Goal: Check status: Check status

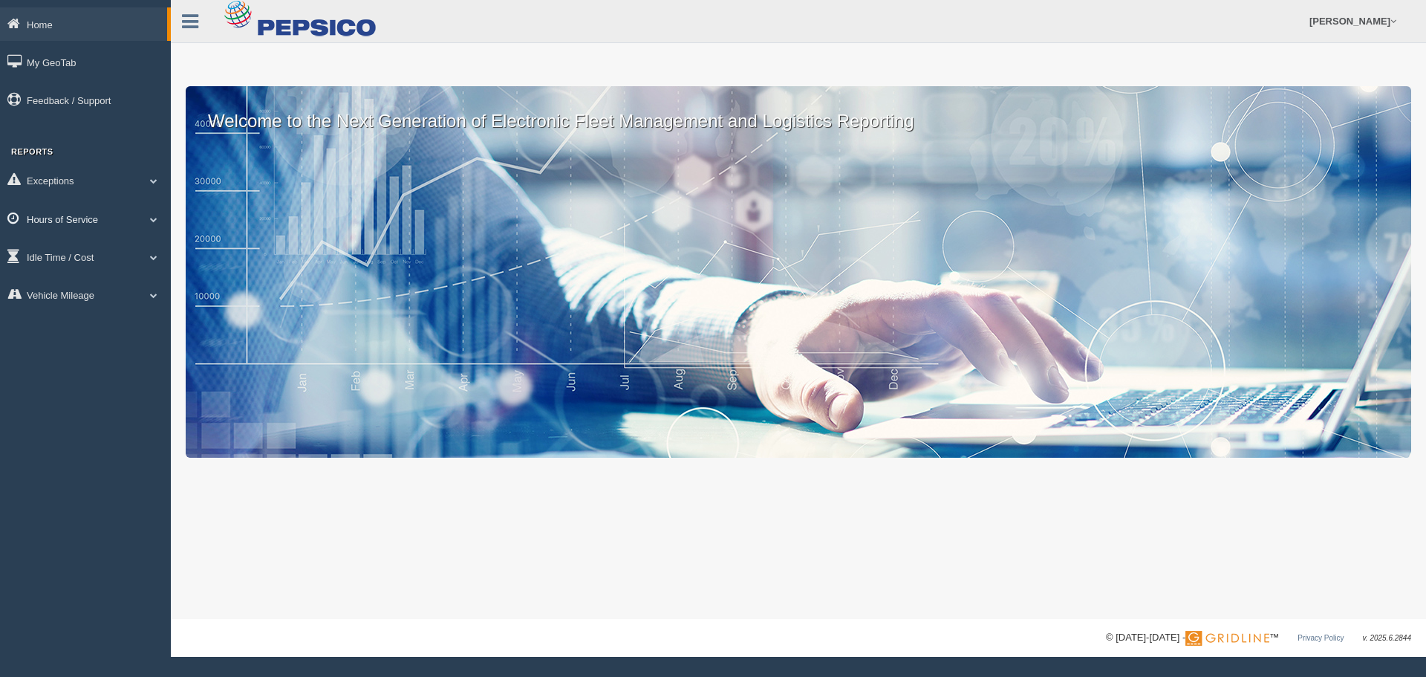
click at [103, 221] on link "Hours of Service" at bounding box center [85, 218] width 171 height 33
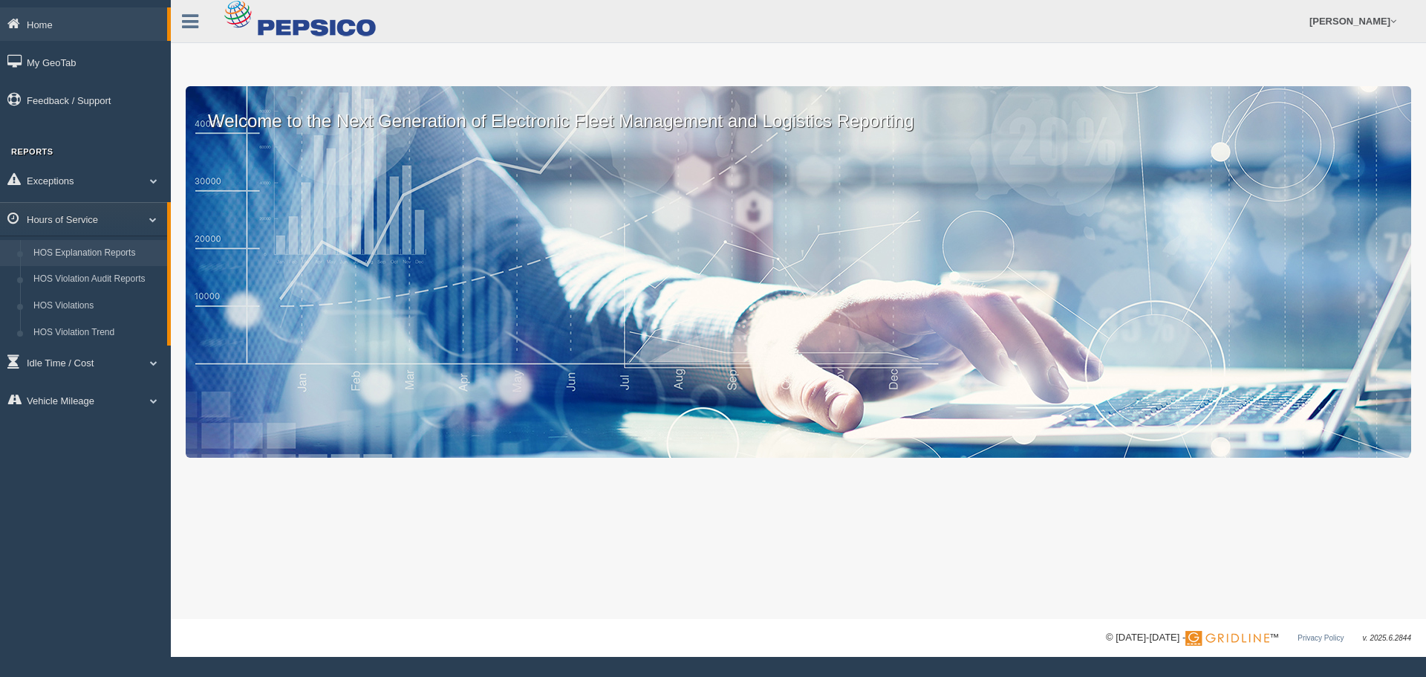
click at [102, 255] on link "HOS Explanation Reports" at bounding box center [97, 253] width 140 height 27
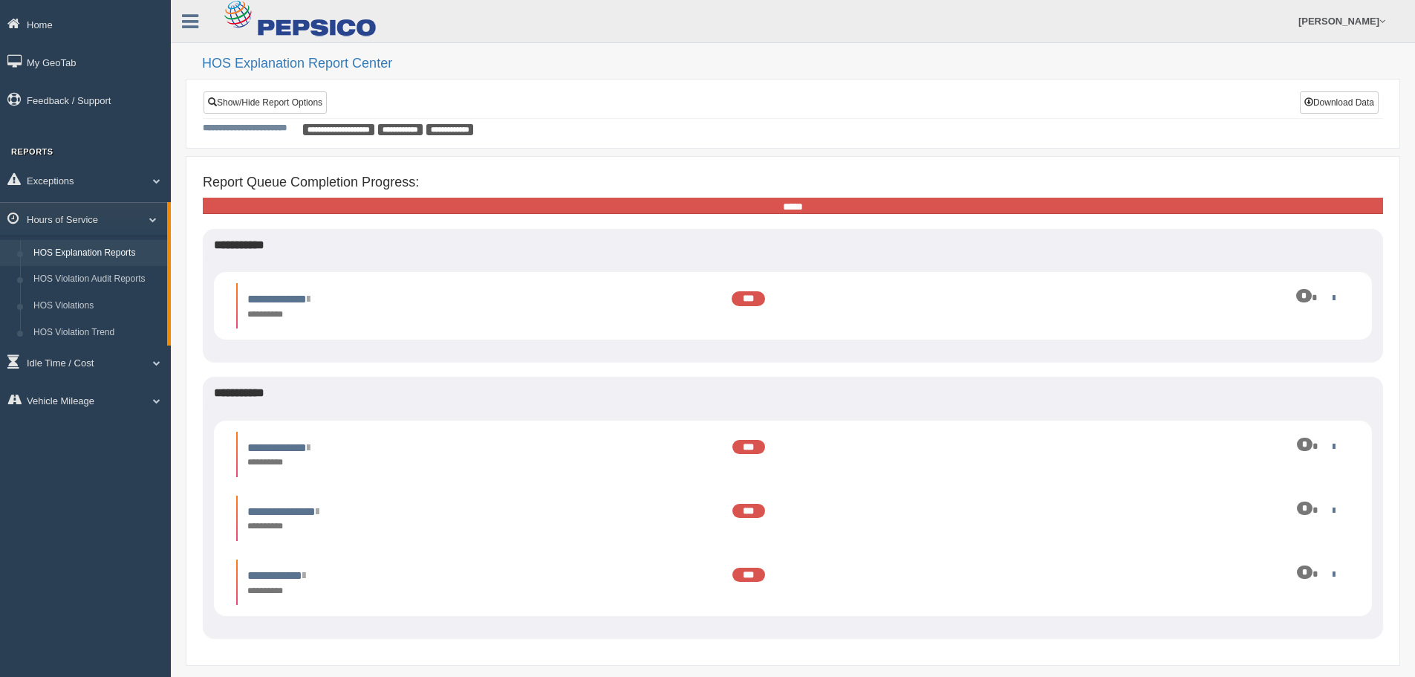
scroll to position [52, 0]
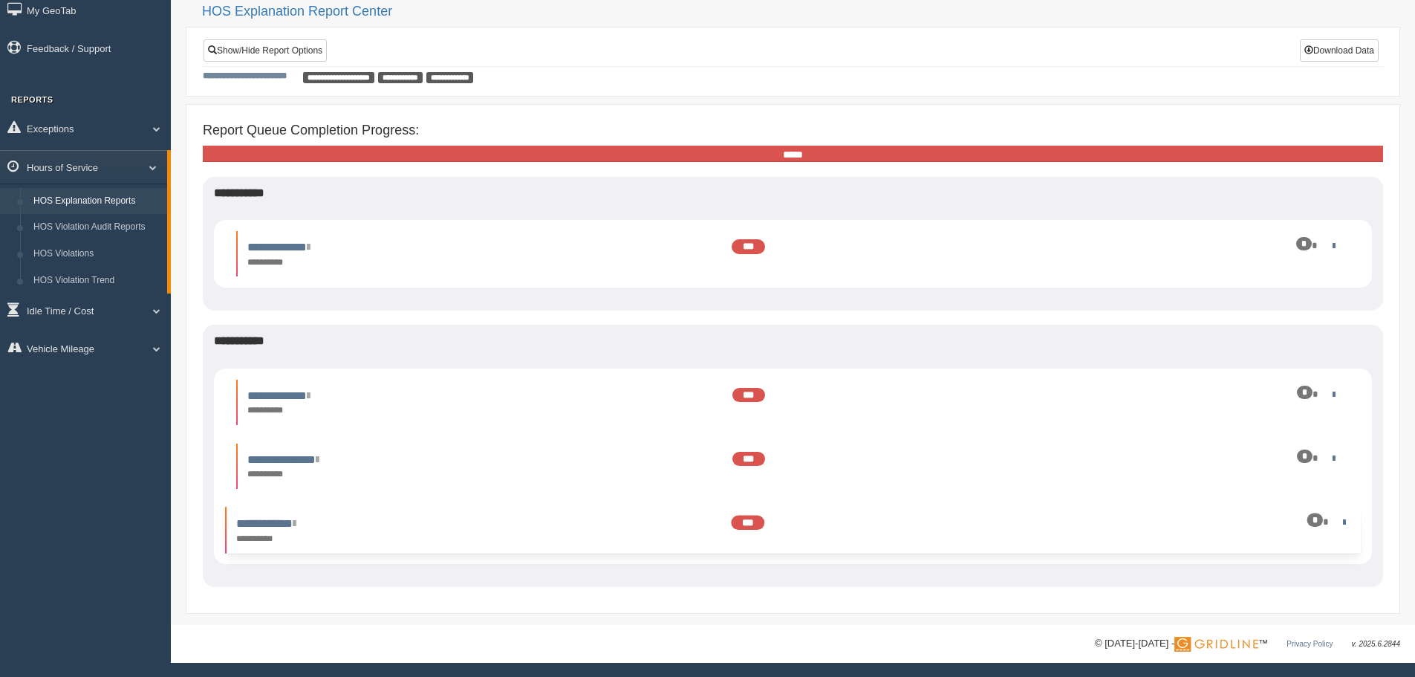
click at [1341, 530] on div "**********" at bounding box center [793, 530] width 1128 height 31
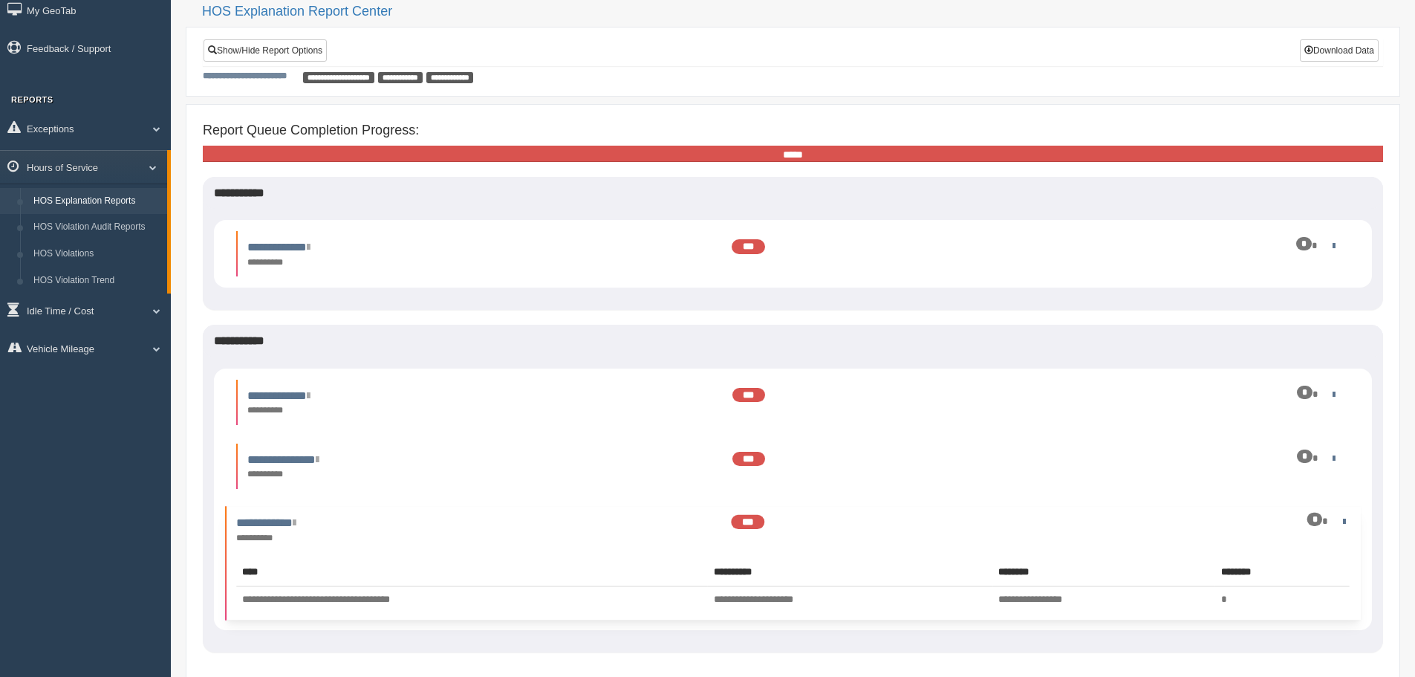
click at [1341, 530] on div "**********" at bounding box center [793, 529] width 1128 height 31
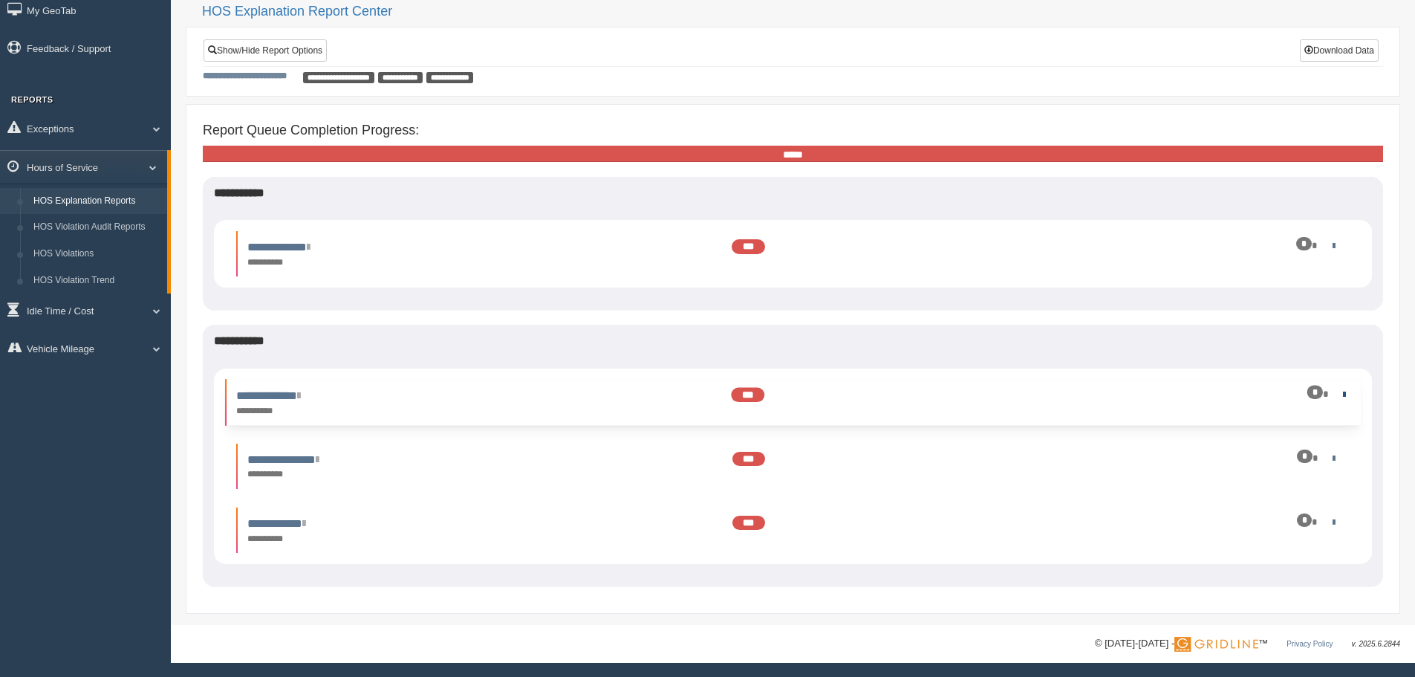
click at [1337, 391] on link at bounding box center [1341, 394] width 10 height 10
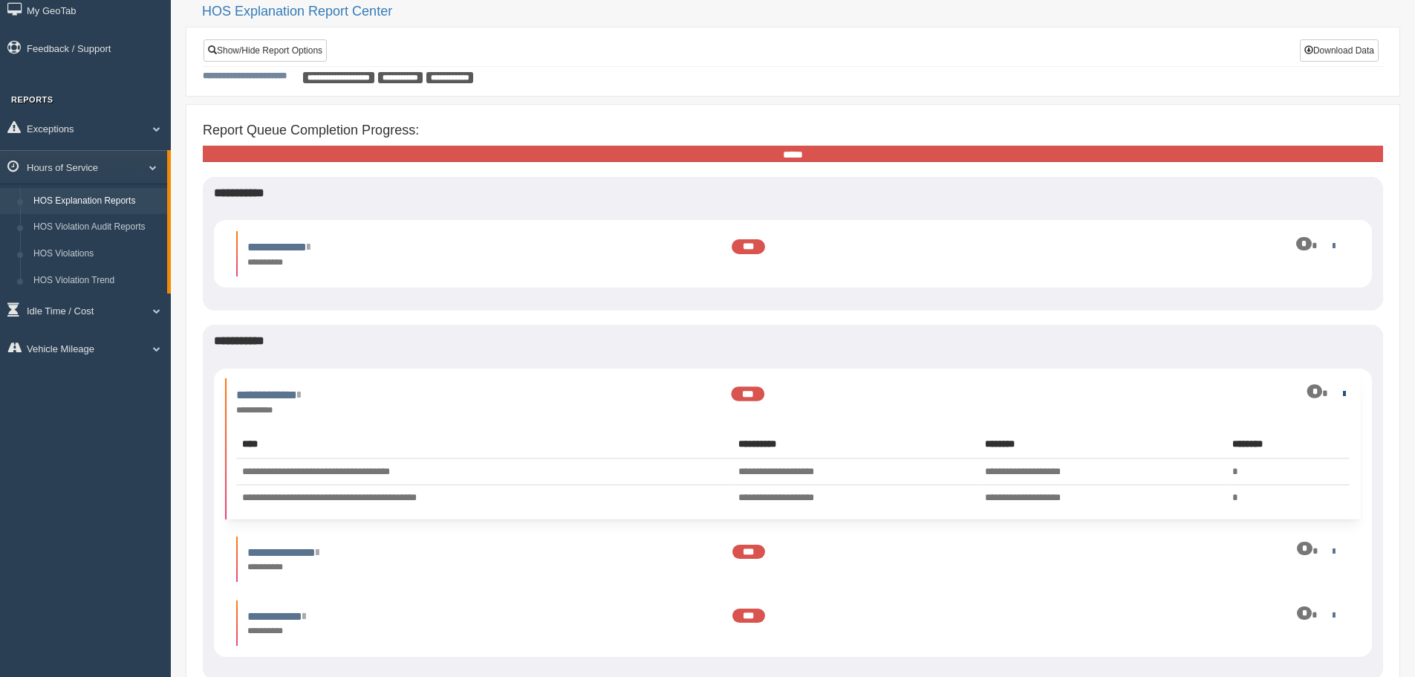
click at [1337, 391] on link at bounding box center [1341, 393] width 10 height 10
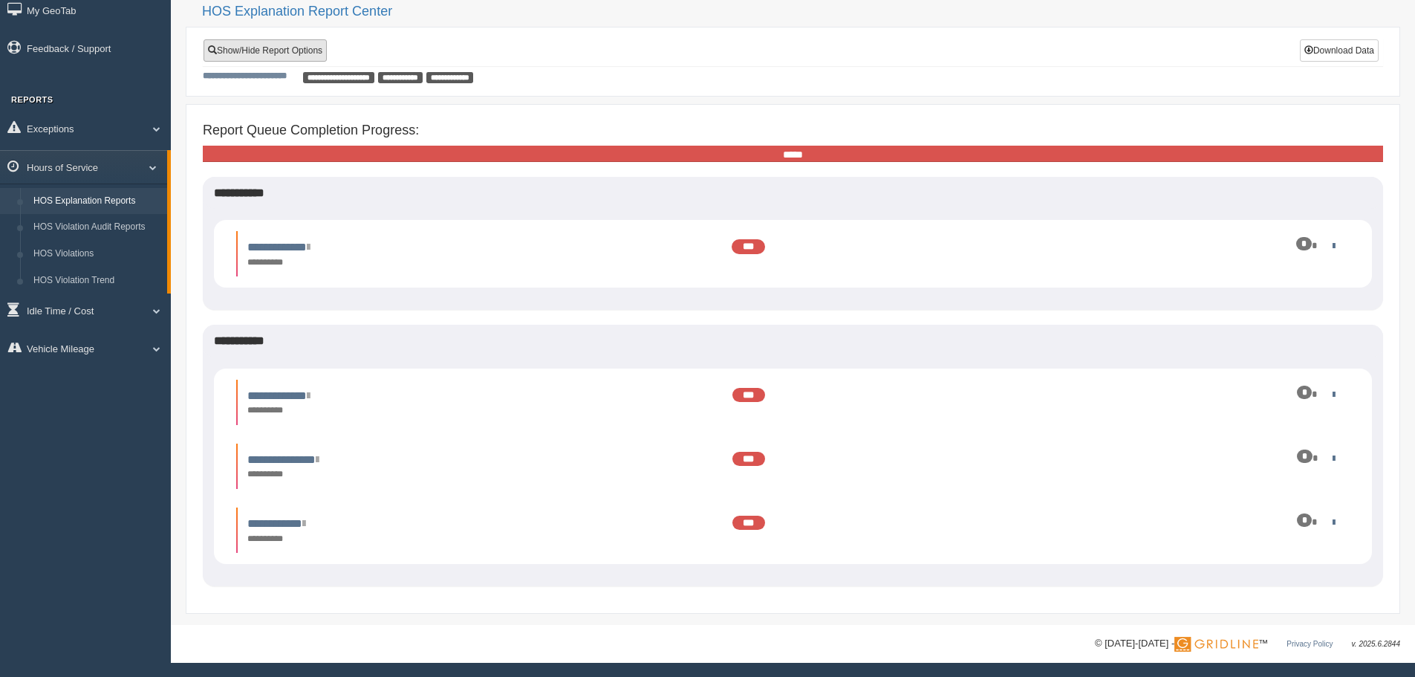
click at [269, 51] on link "Show/Hide Report Options" at bounding box center [265, 50] width 123 height 22
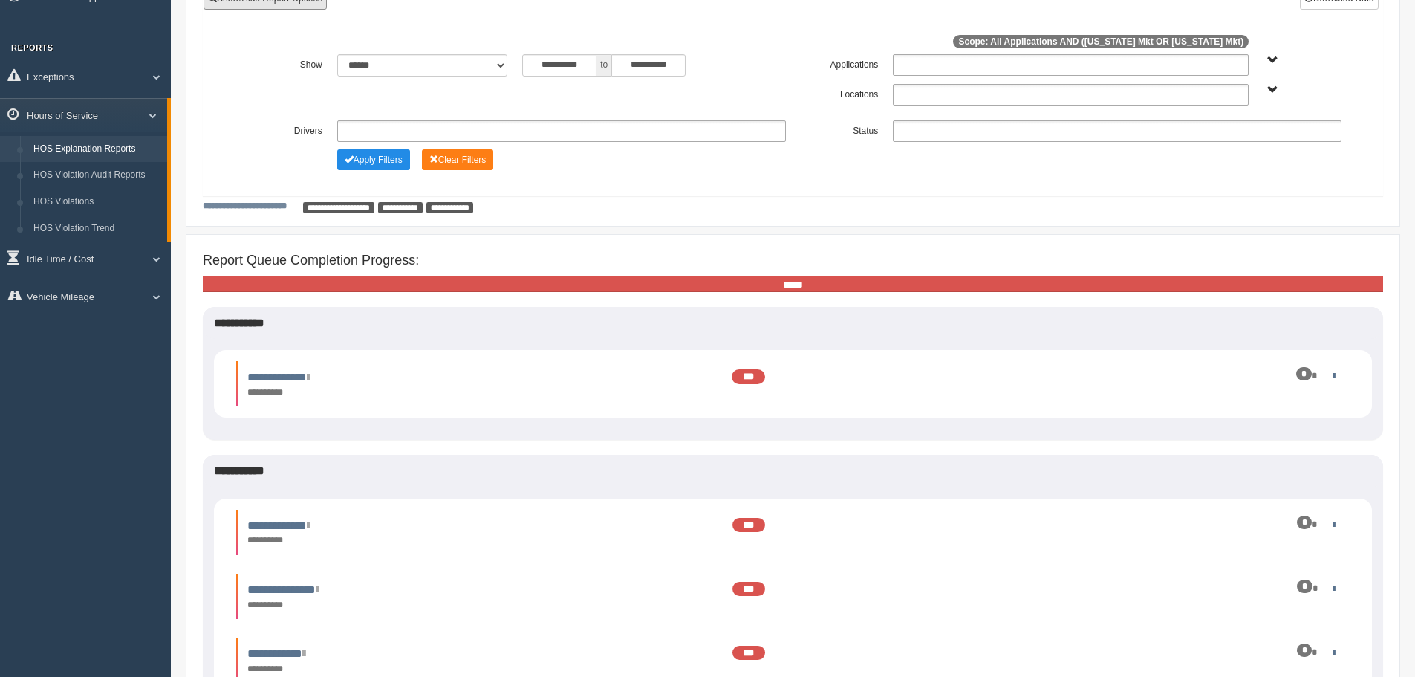
scroll to position [234, 0]
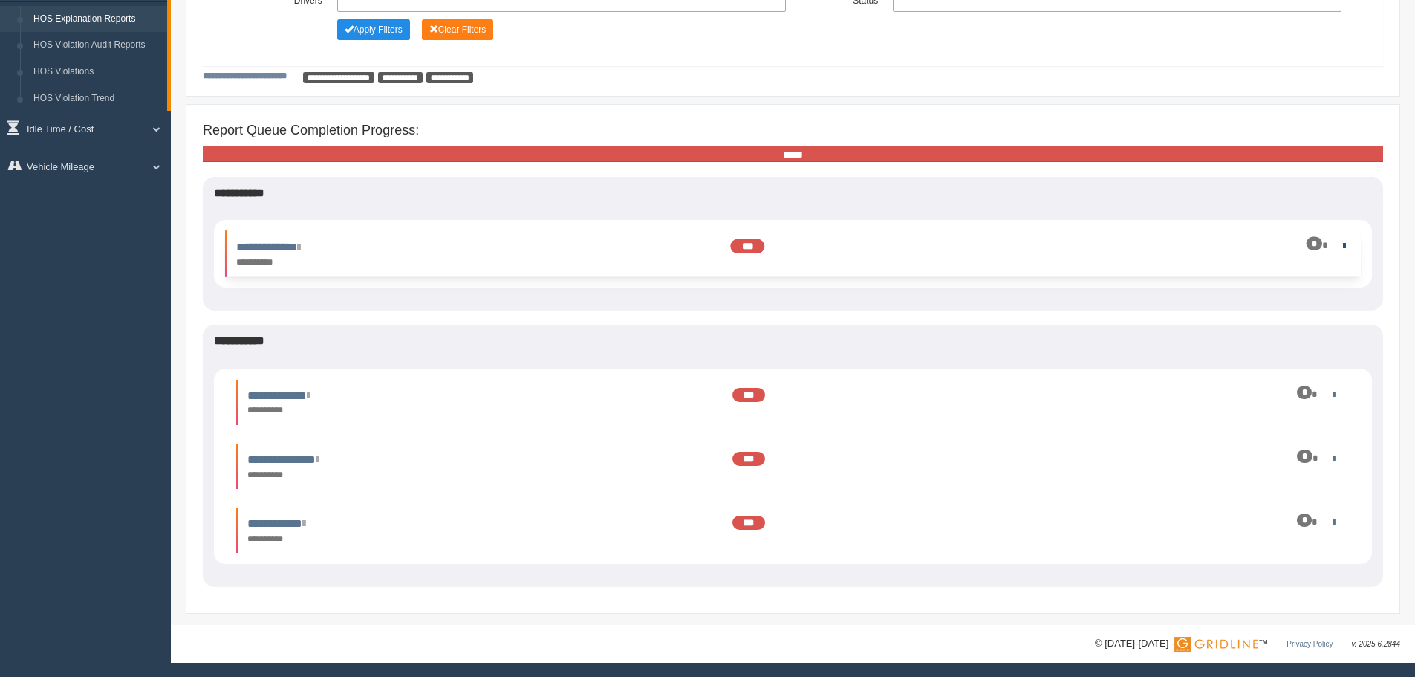
click at [1337, 241] on link at bounding box center [1341, 246] width 10 height 10
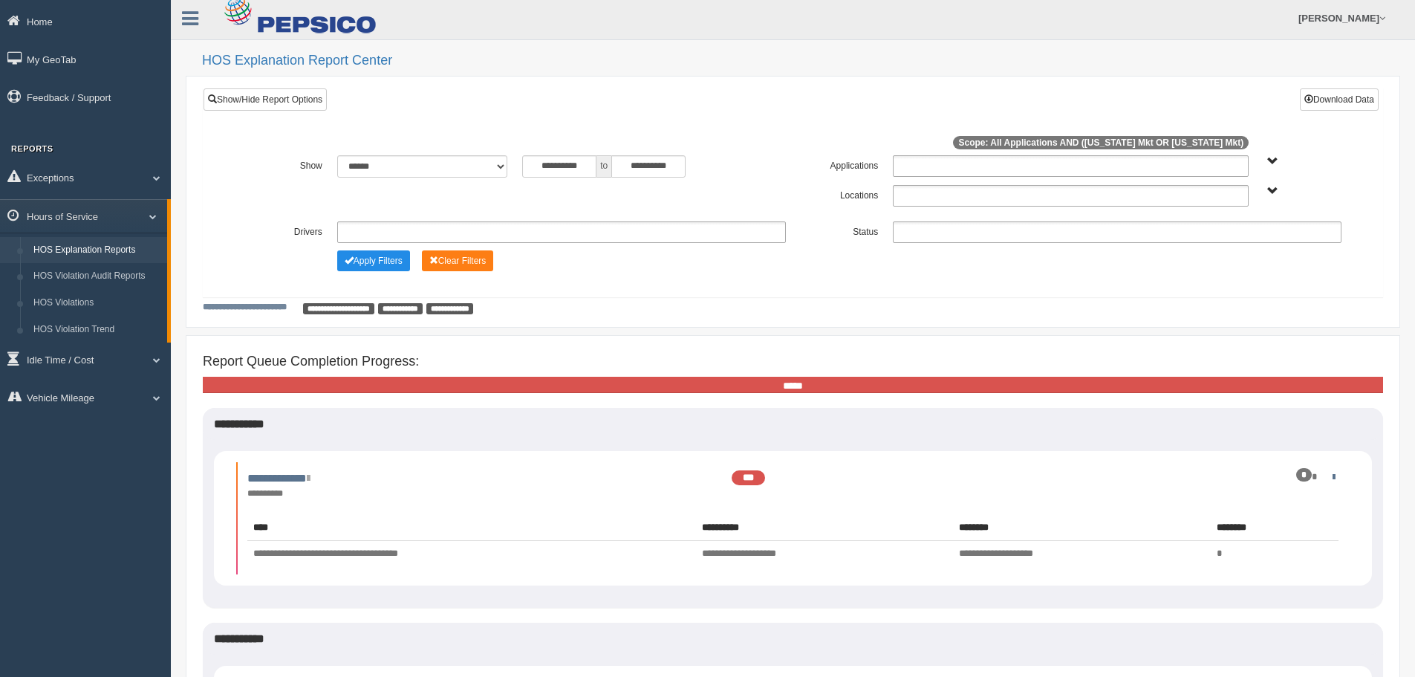
scroll to position [0, 0]
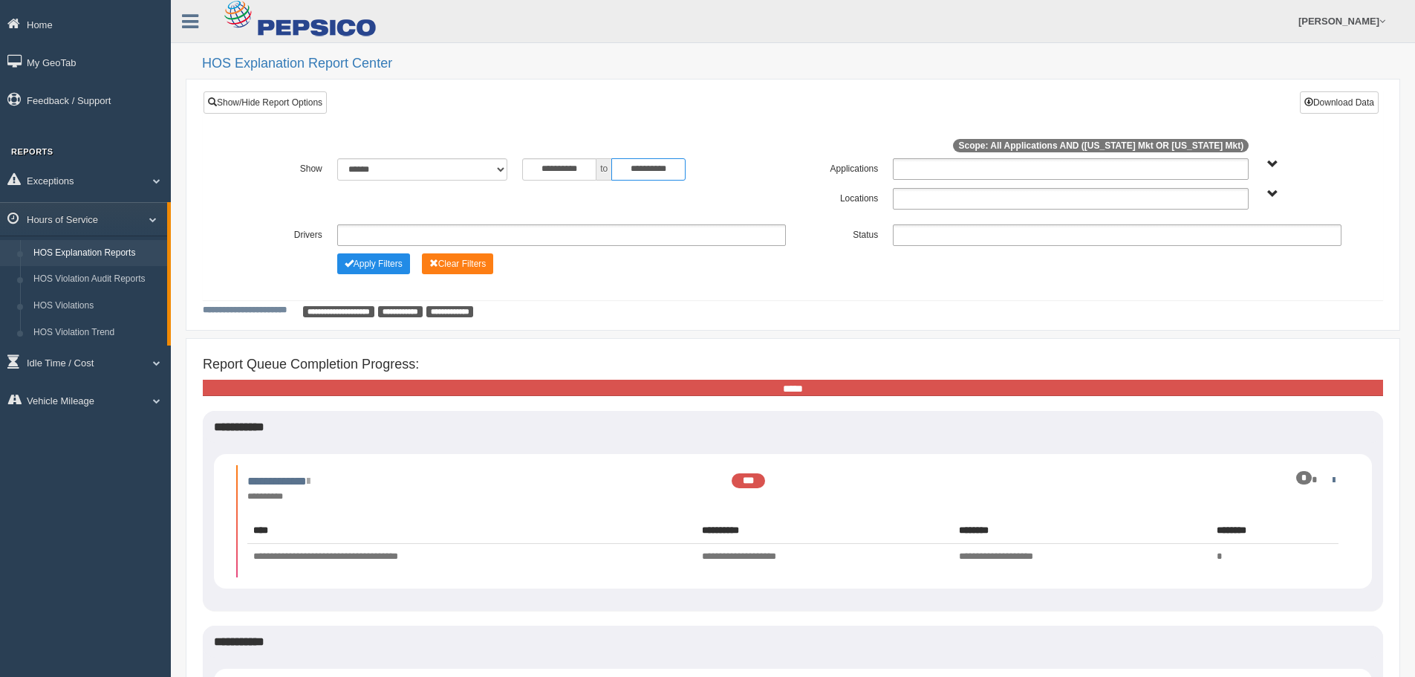
click at [646, 171] on input "**********" at bounding box center [648, 169] width 74 height 22
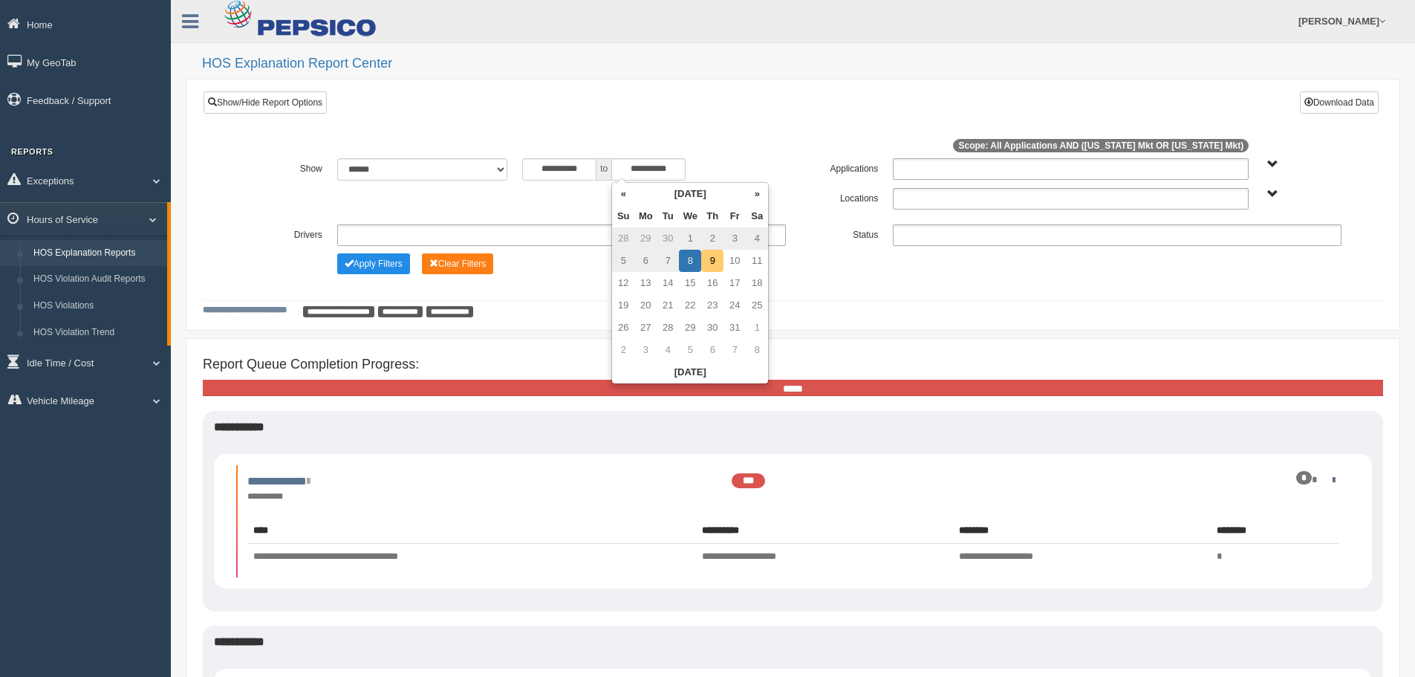
click at [716, 259] on td "9" at bounding box center [712, 261] width 22 height 22
type input "**********"
click at [565, 171] on input "**********" at bounding box center [559, 169] width 74 height 22
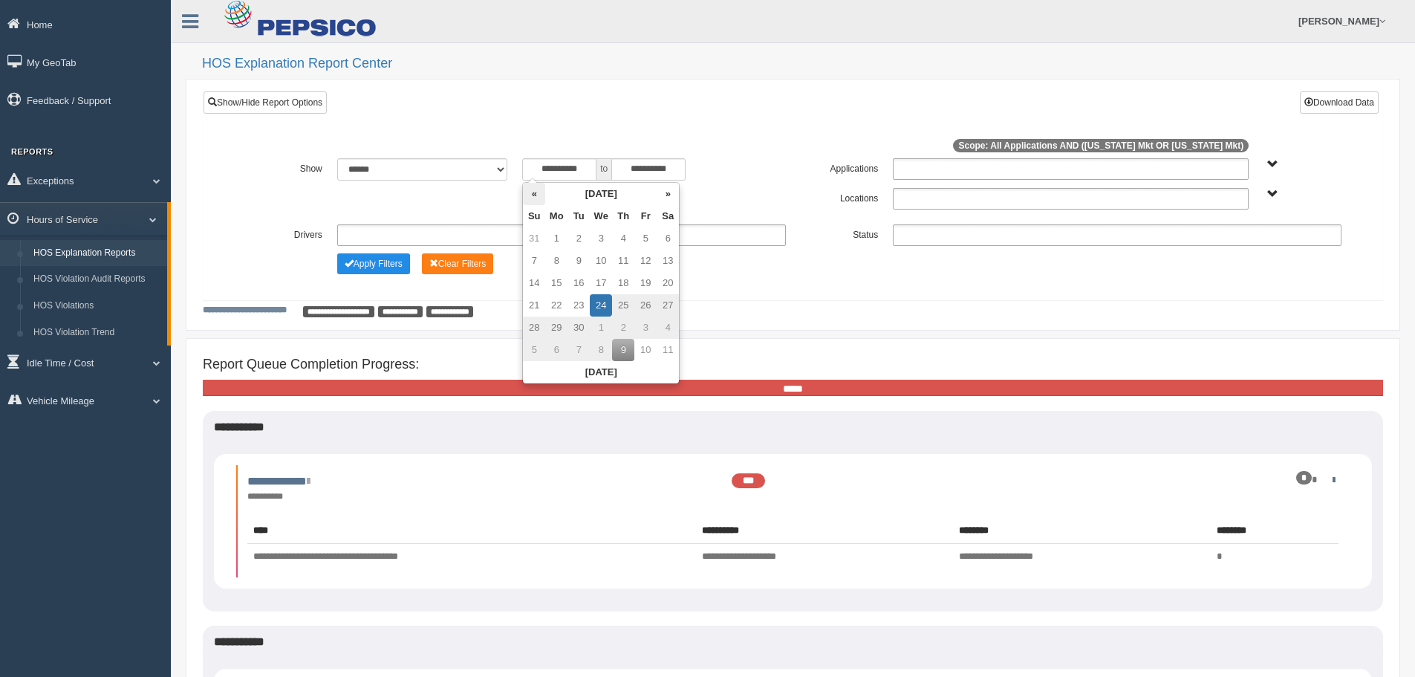
click at [538, 192] on th "«" at bounding box center [534, 194] width 22 height 22
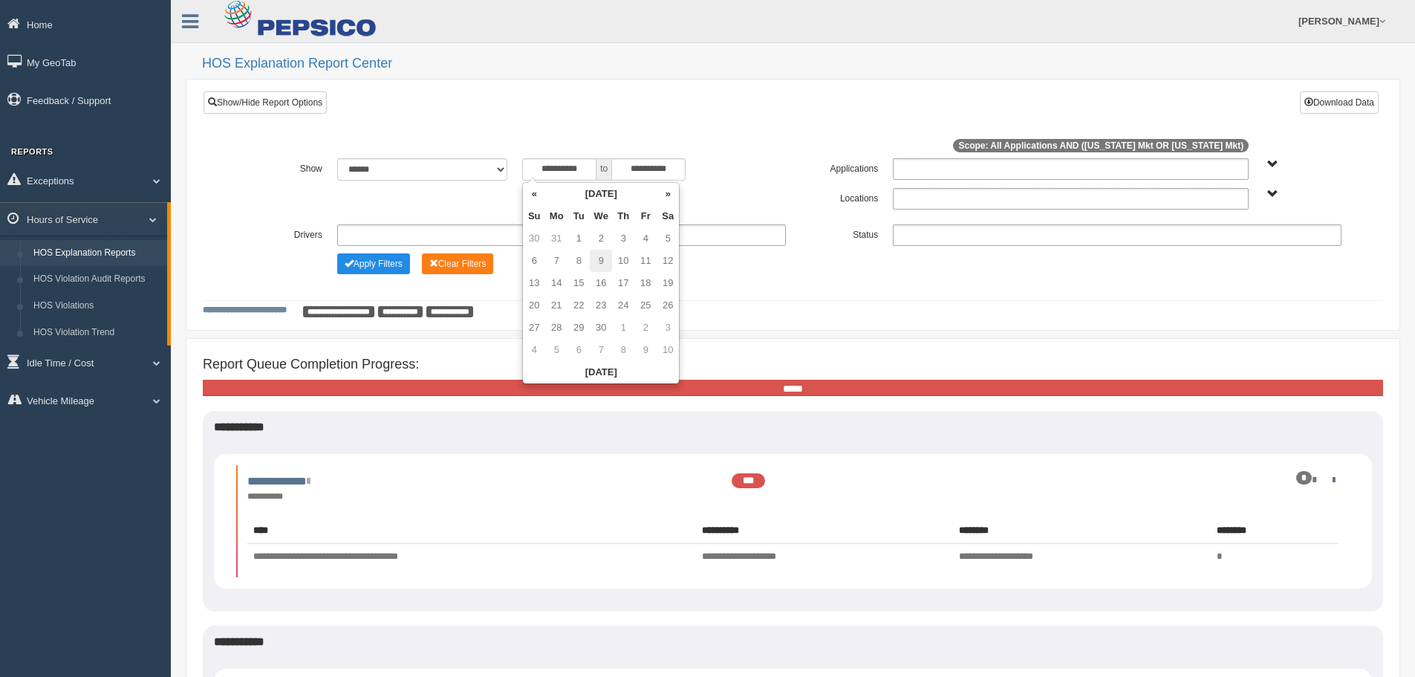
click at [608, 257] on td "9" at bounding box center [601, 261] width 22 height 22
type input "**********"
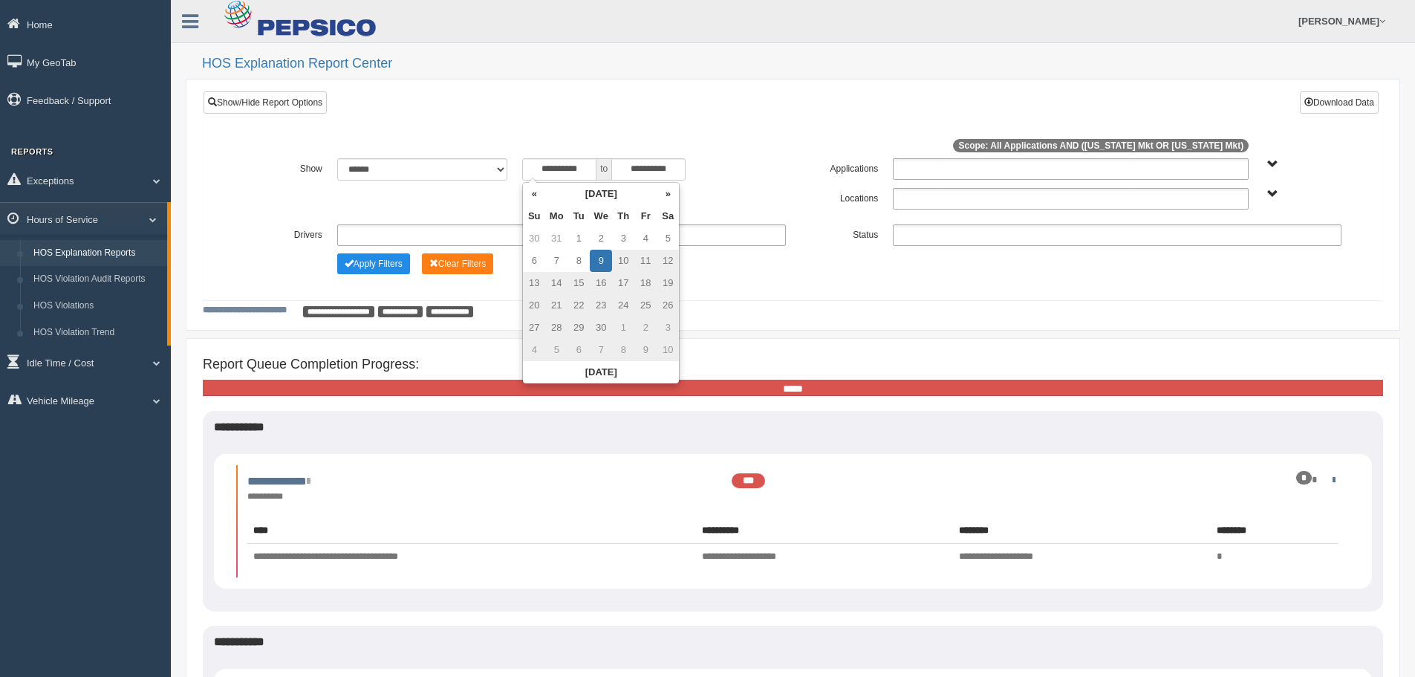
click at [845, 308] on div "**********" at bounding box center [793, 311] width 1180 height 14
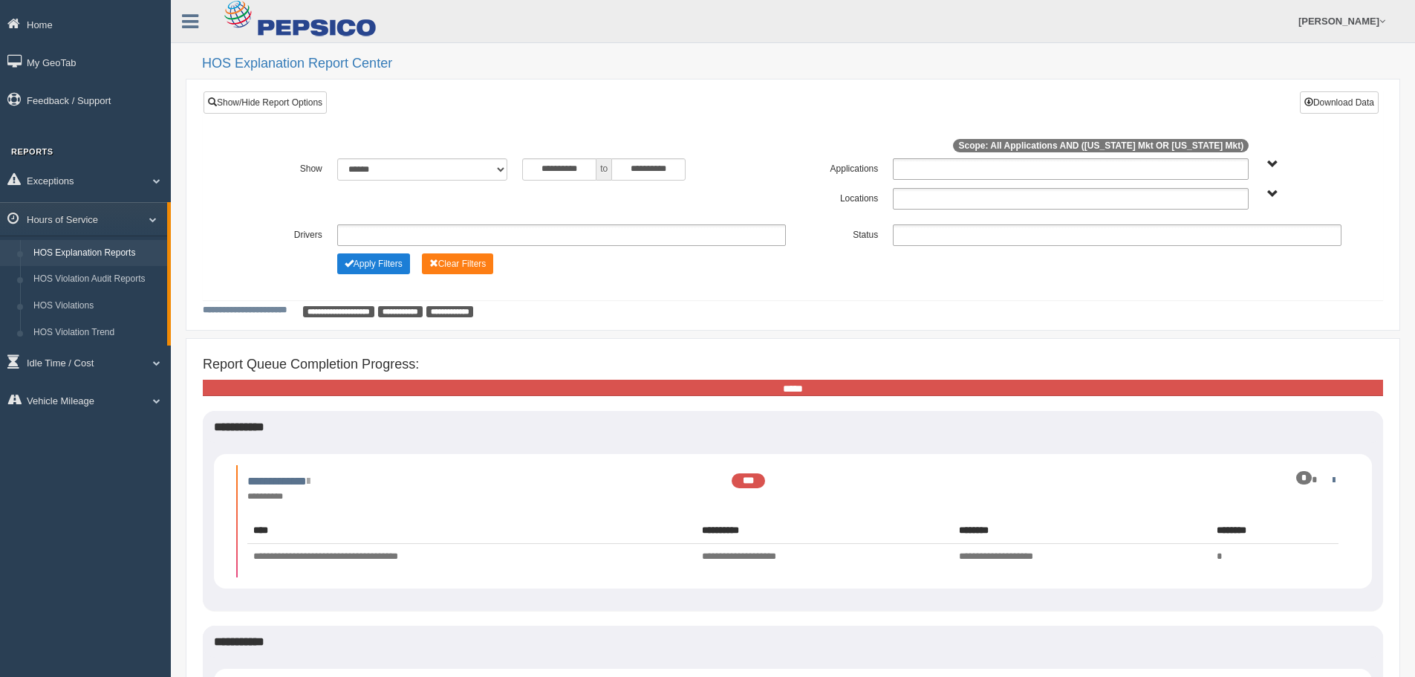
click at [391, 262] on button "Apply Filters" at bounding box center [373, 263] width 73 height 21
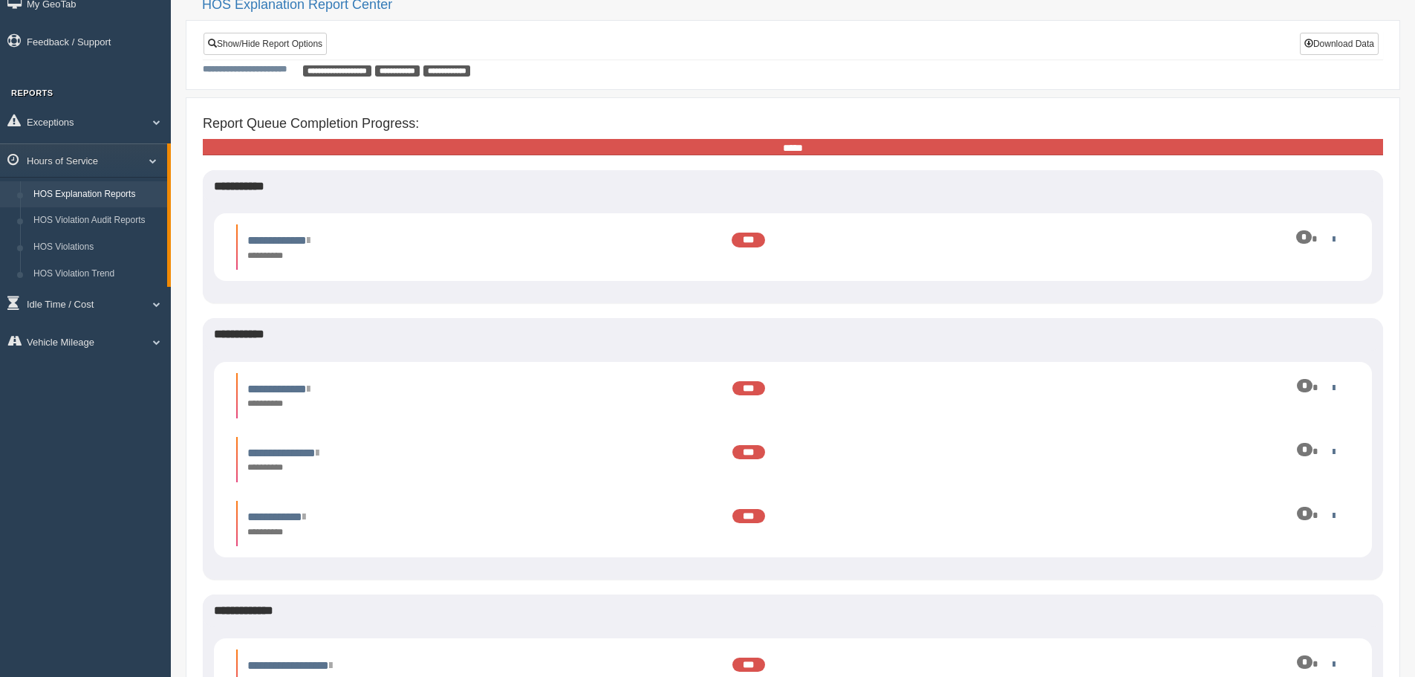
scroll to position [201, 0]
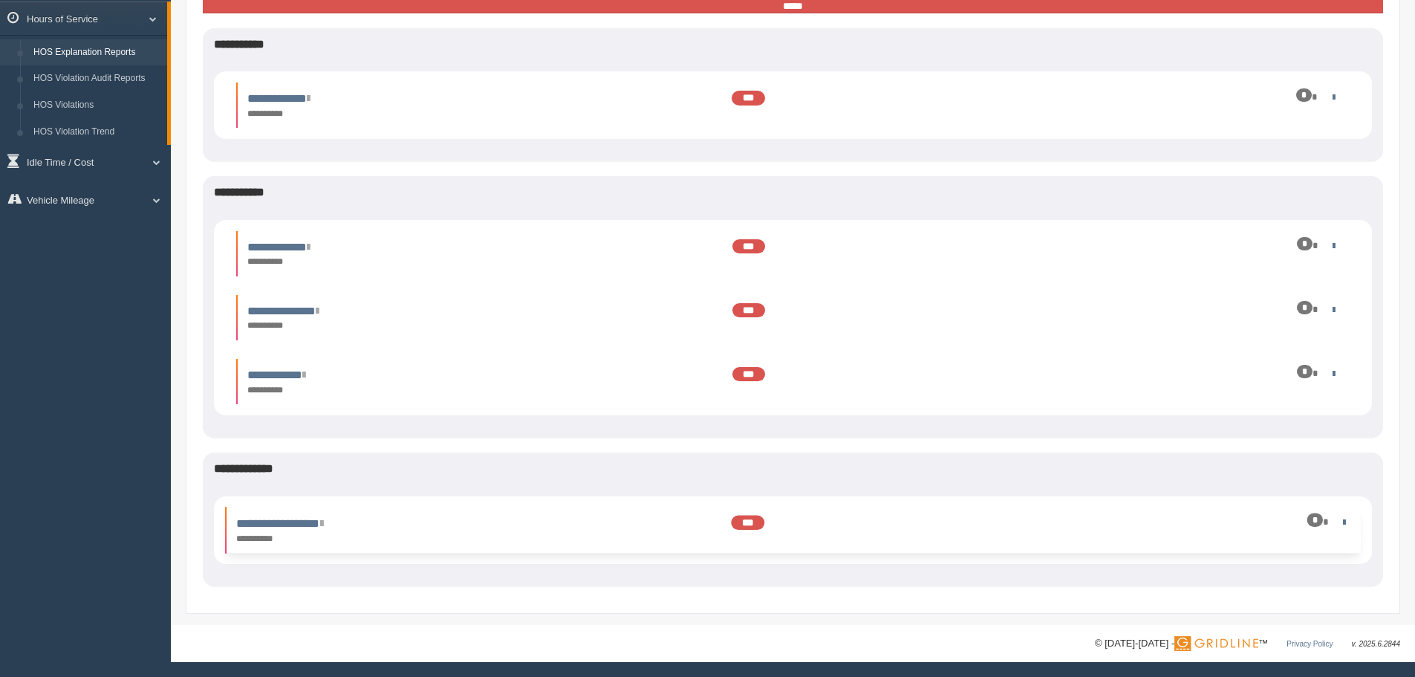
click at [1333, 524] on div "*" at bounding box center [1263, 521] width 173 height 14
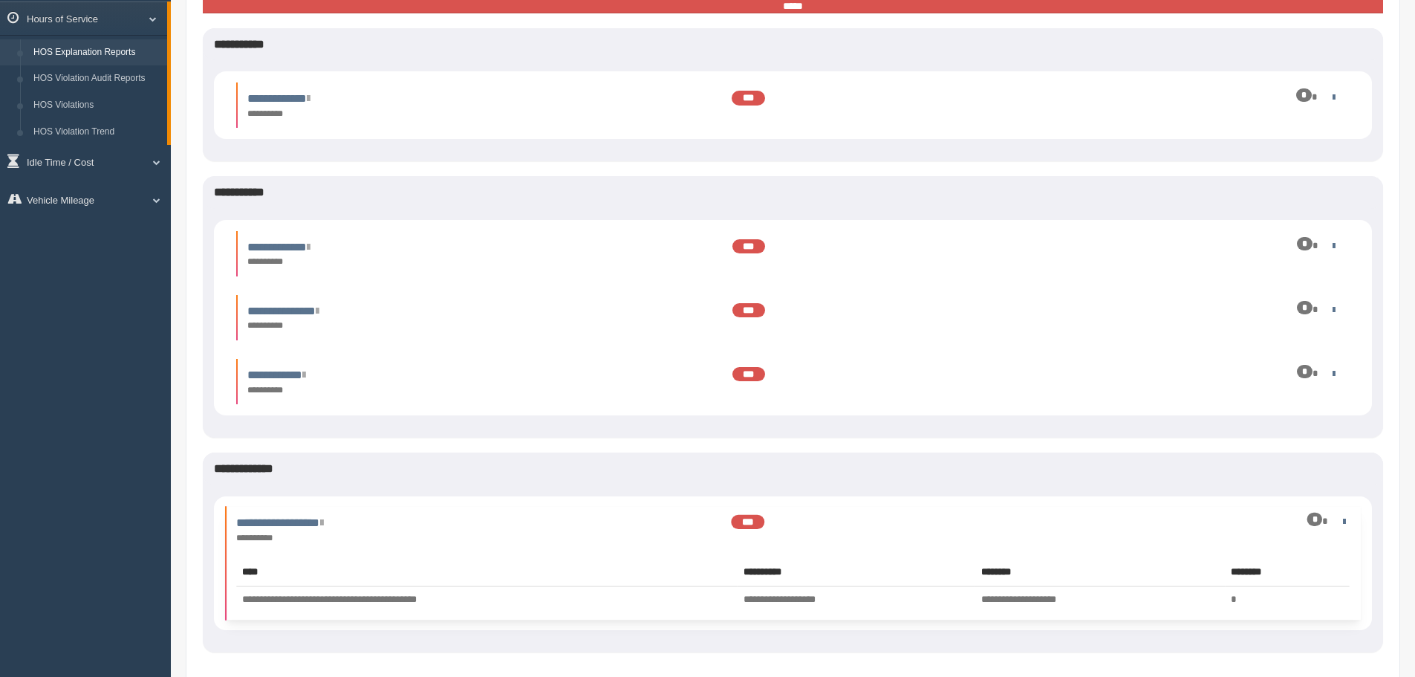
click at [1333, 524] on div "*" at bounding box center [1263, 520] width 173 height 14
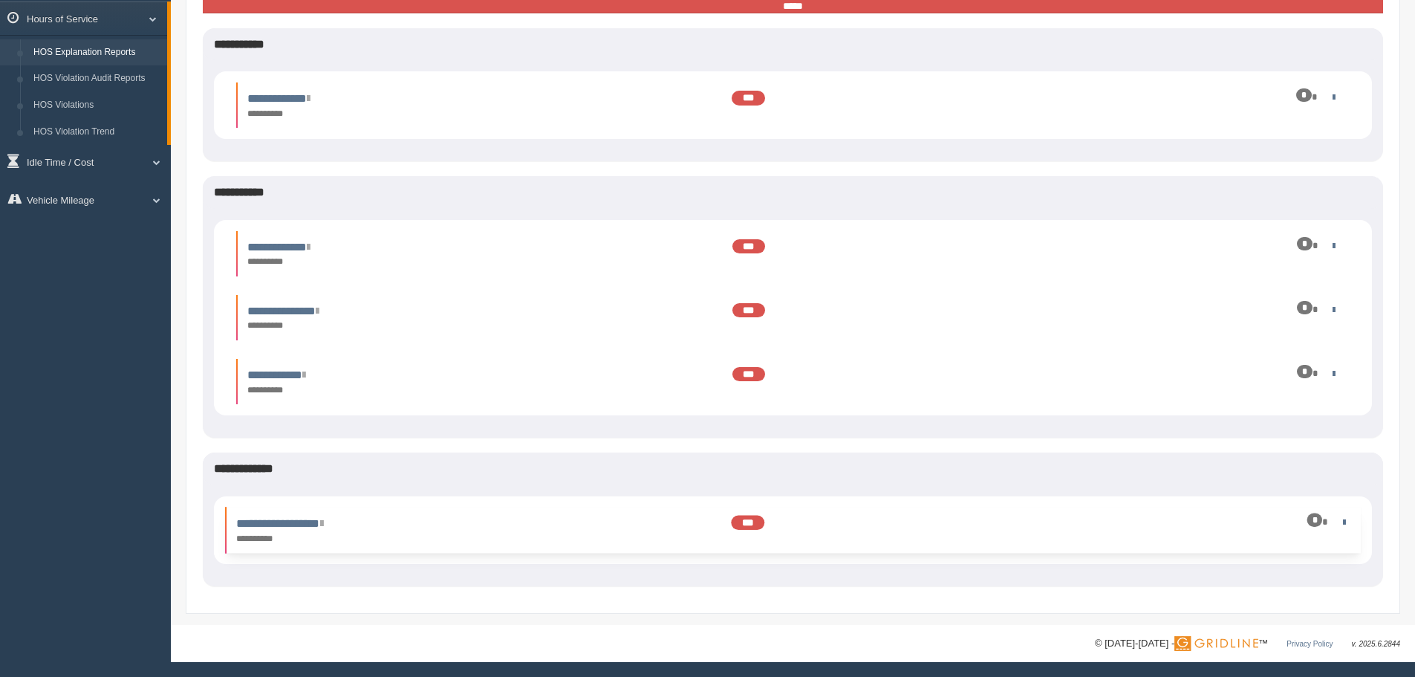
click at [1336, 522] on div "*" at bounding box center [1263, 521] width 173 height 14
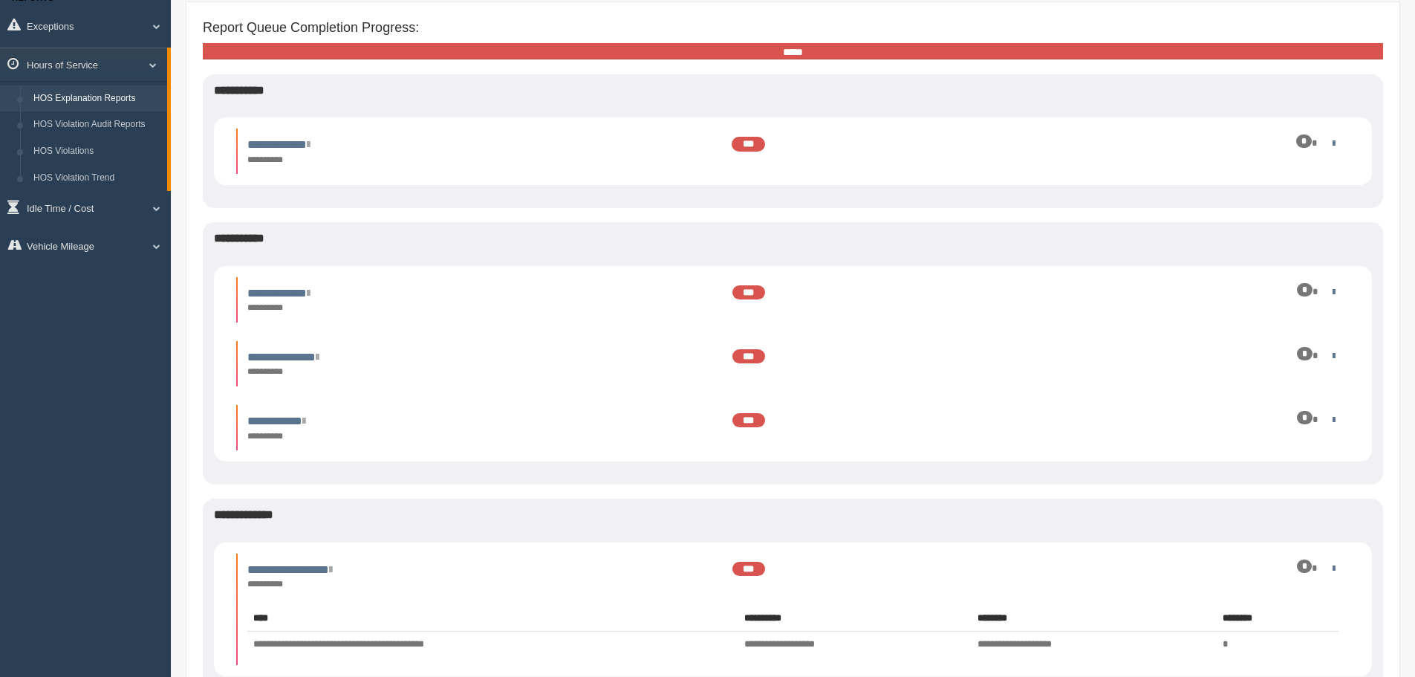
scroll to position [267, 0]
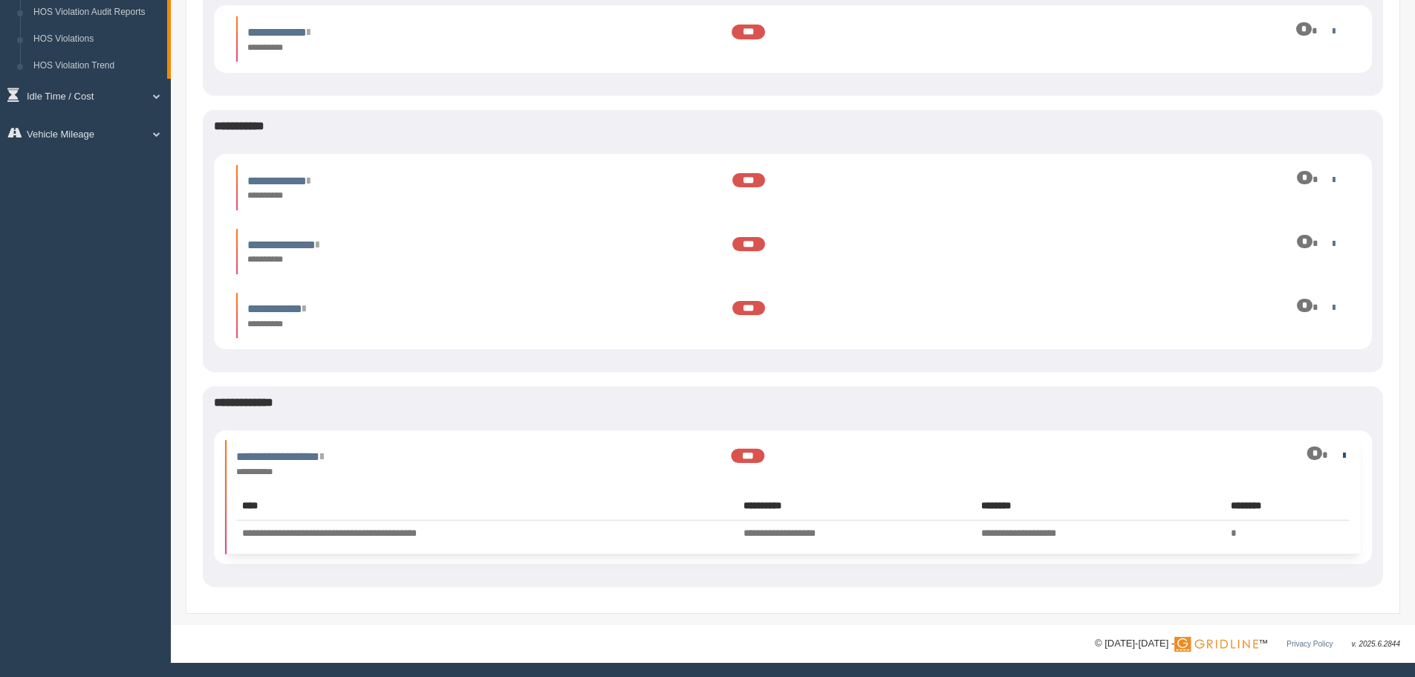
click at [1345, 455] on link at bounding box center [1341, 454] width 10 height 10
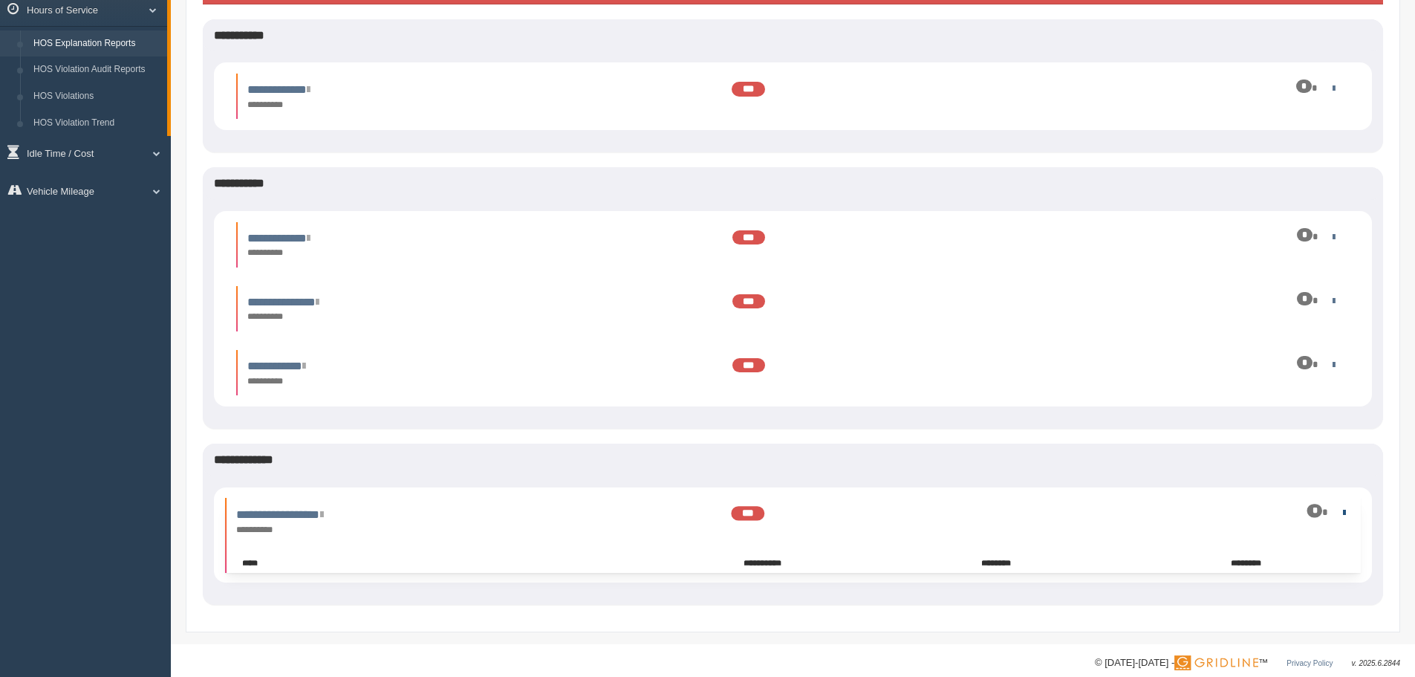
scroll to position [201, 0]
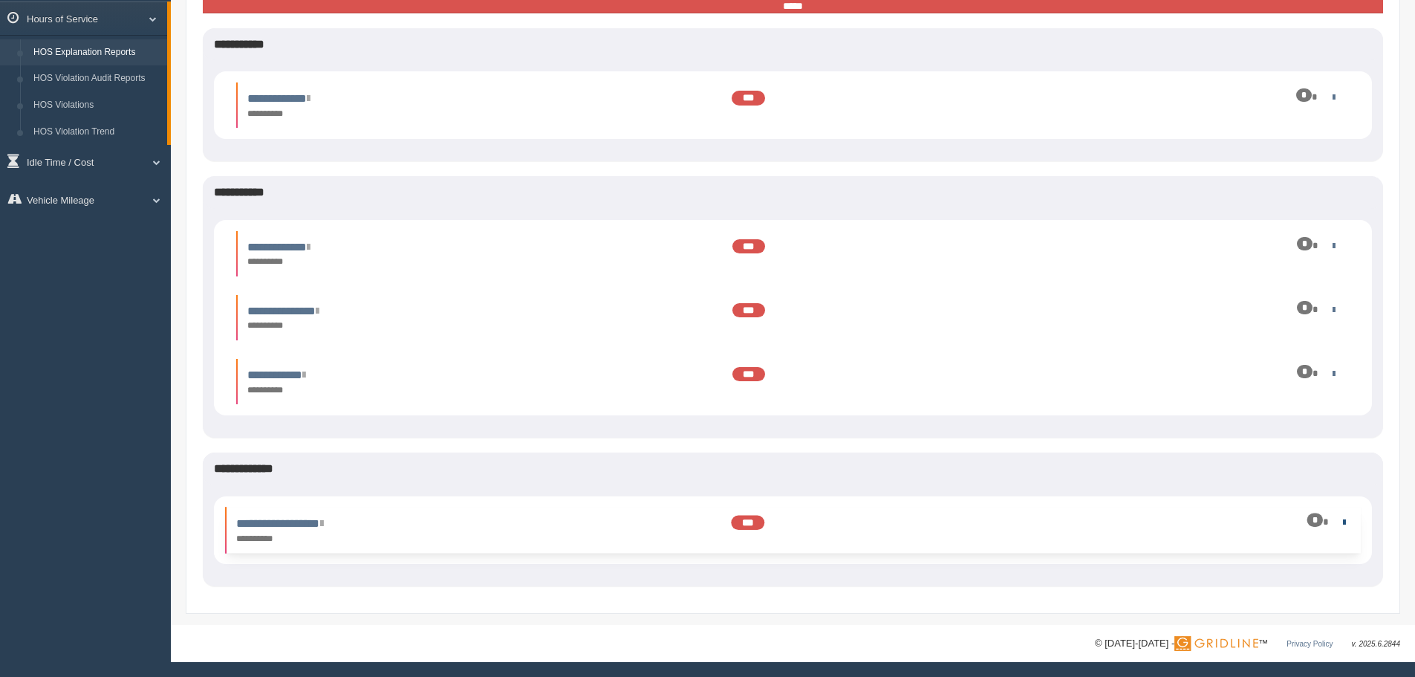
click at [1342, 524] on link at bounding box center [1341, 521] width 10 height 10
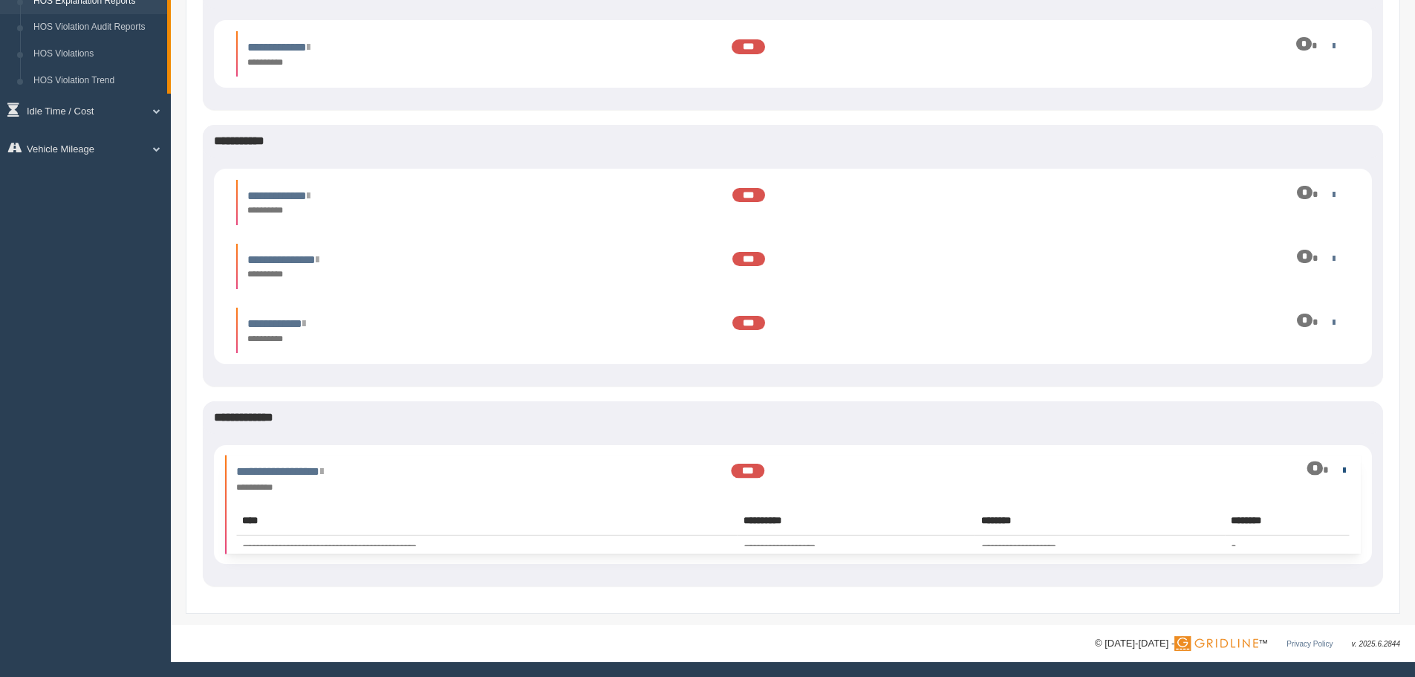
scroll to position [267, 0]
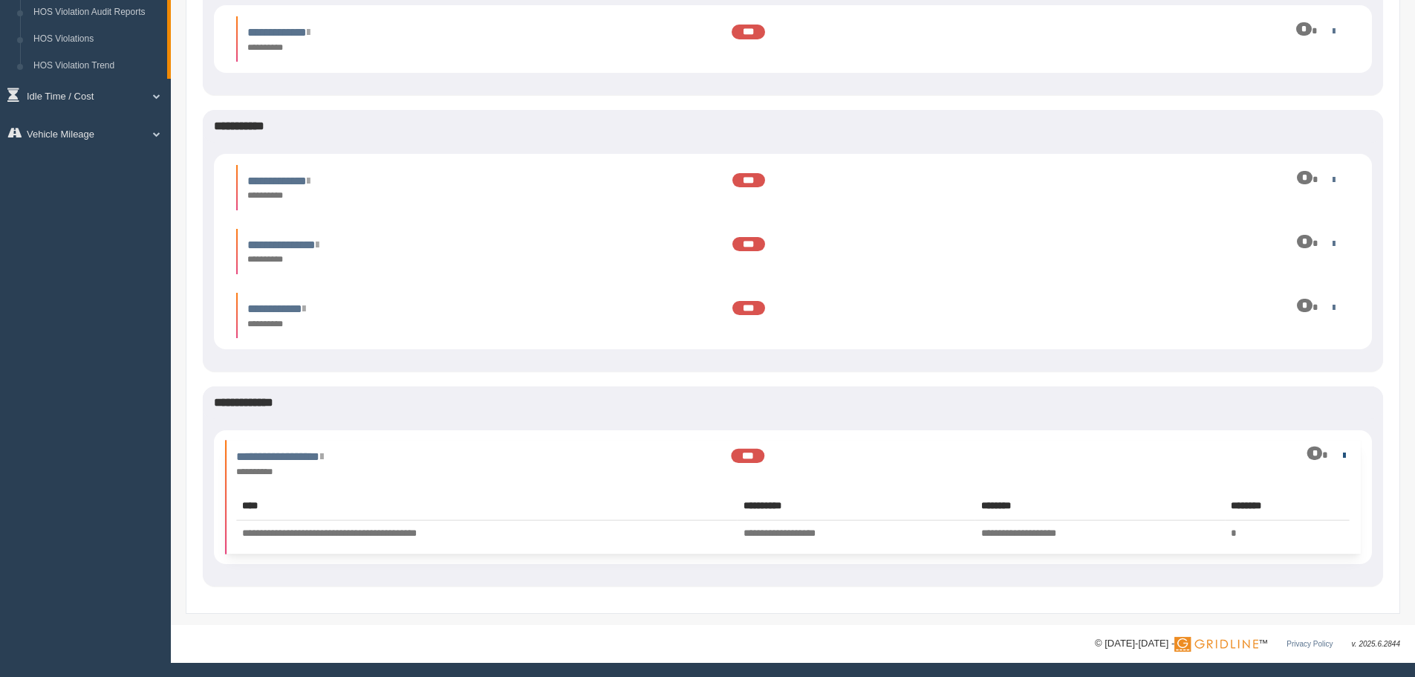
click at [1339, 455] on link at bounding box center [1341, 454] width 10 height 10
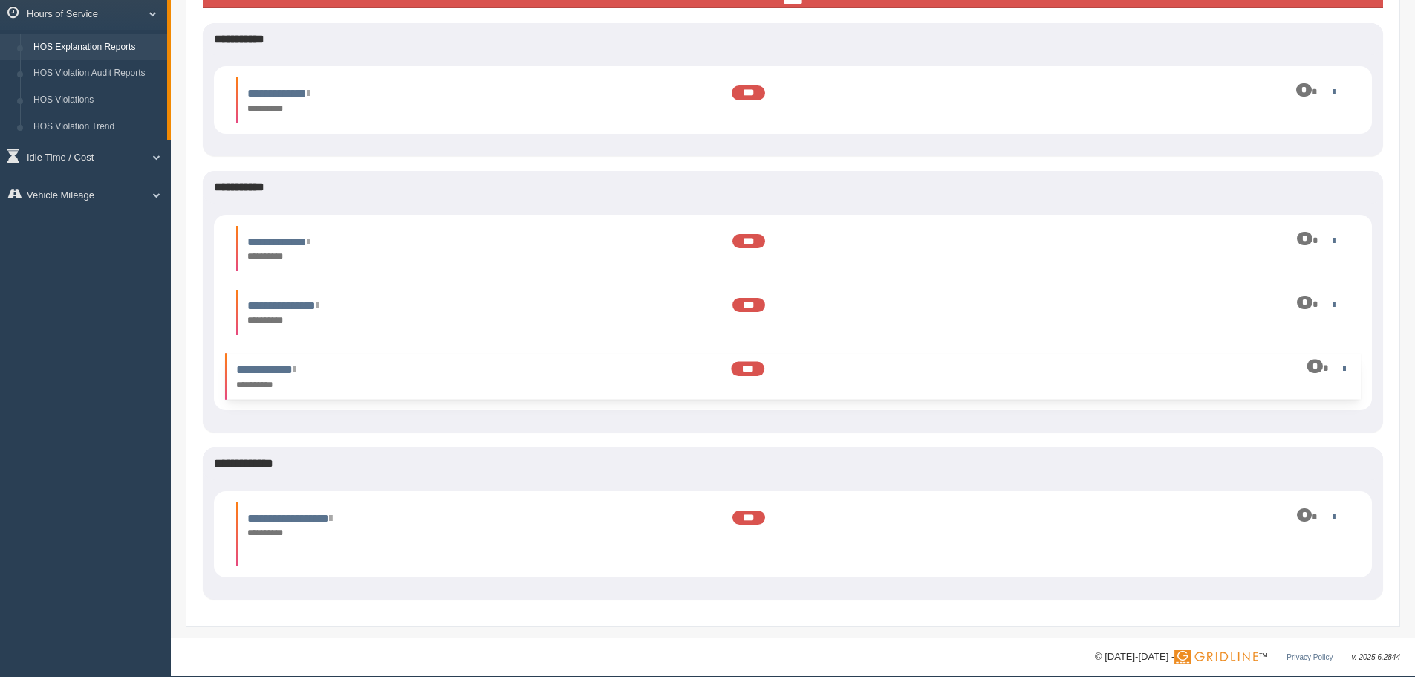
scroll to position [201, 0]
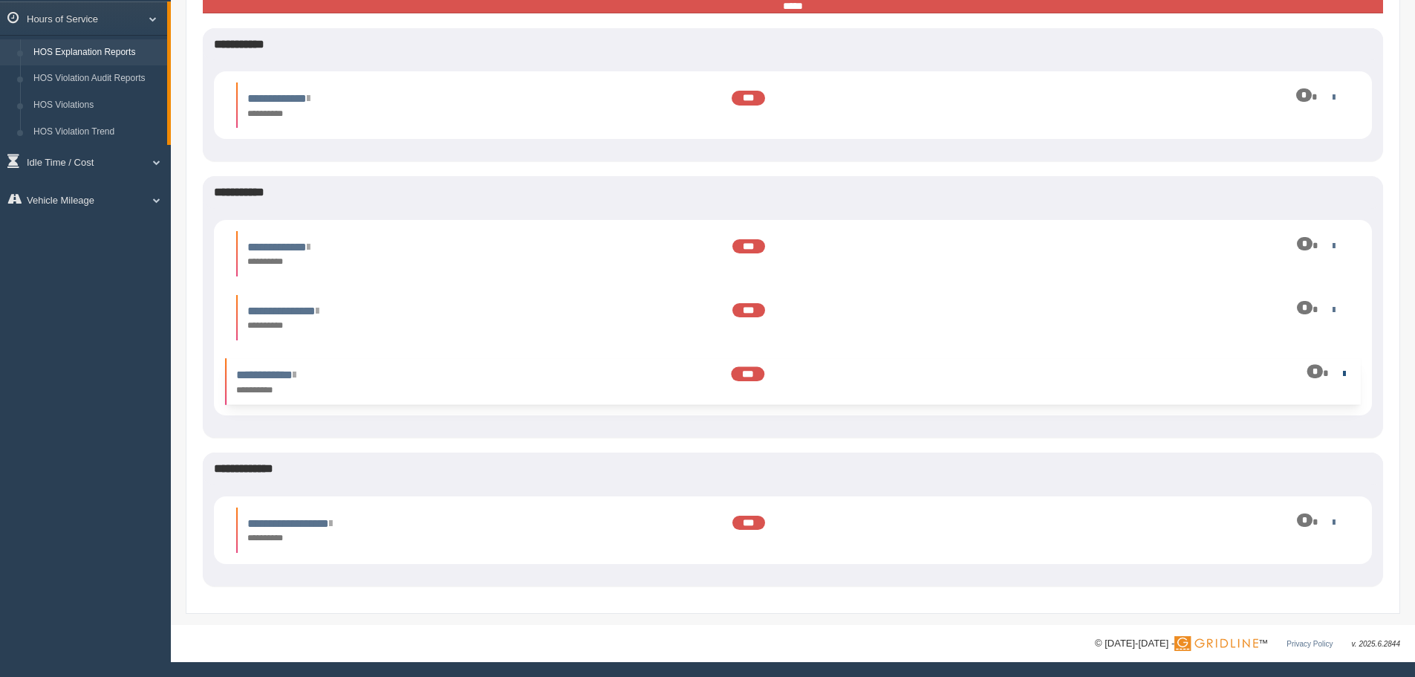
click at [1344, 373] on link at bounding box center [1341, 373] width 10 height 10
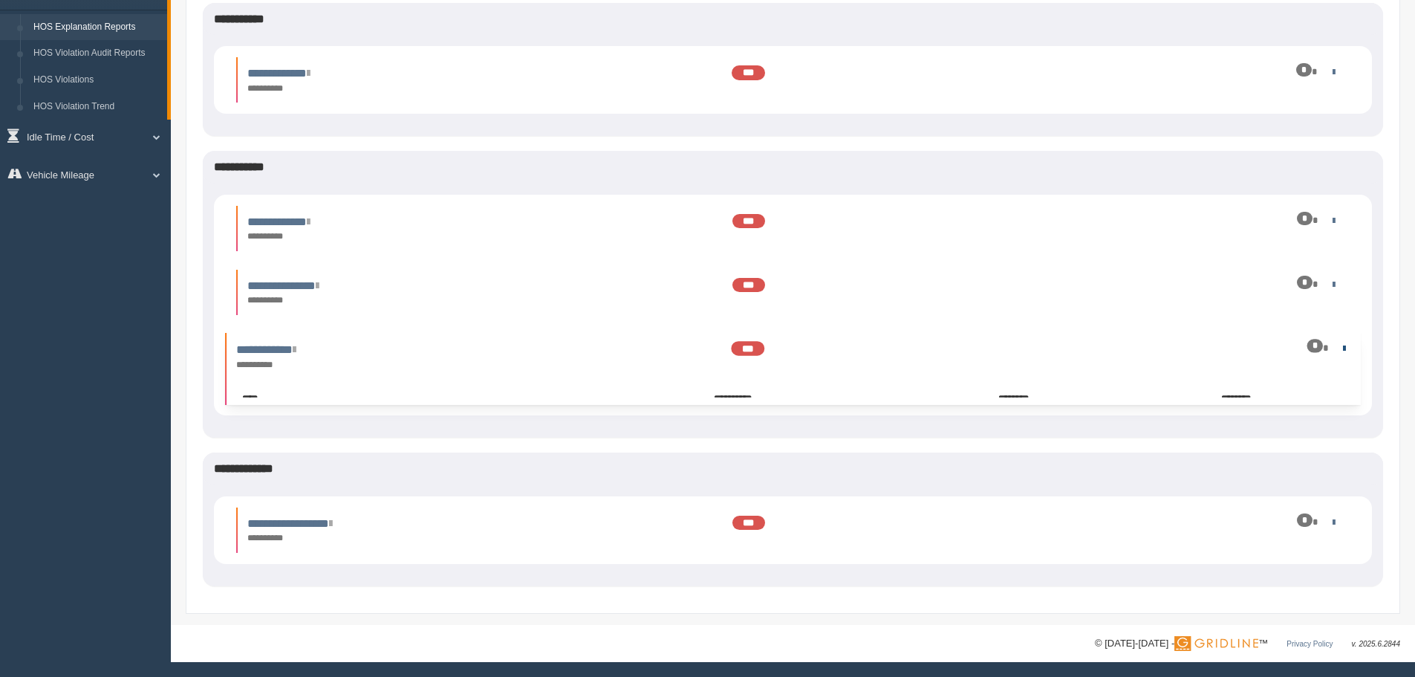
scroll to position [267, 0]
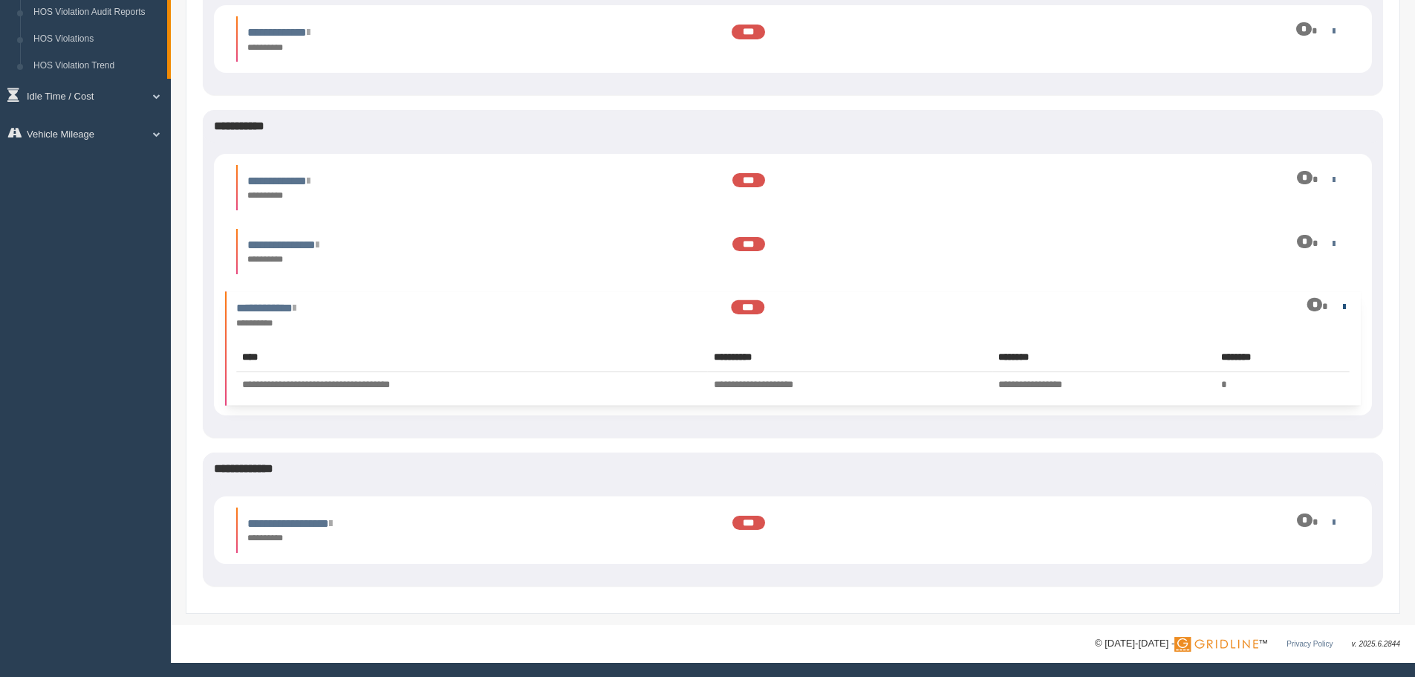
click at [1344, 373] on td "*" at bounding box center [1282, 384] width 134 height 27
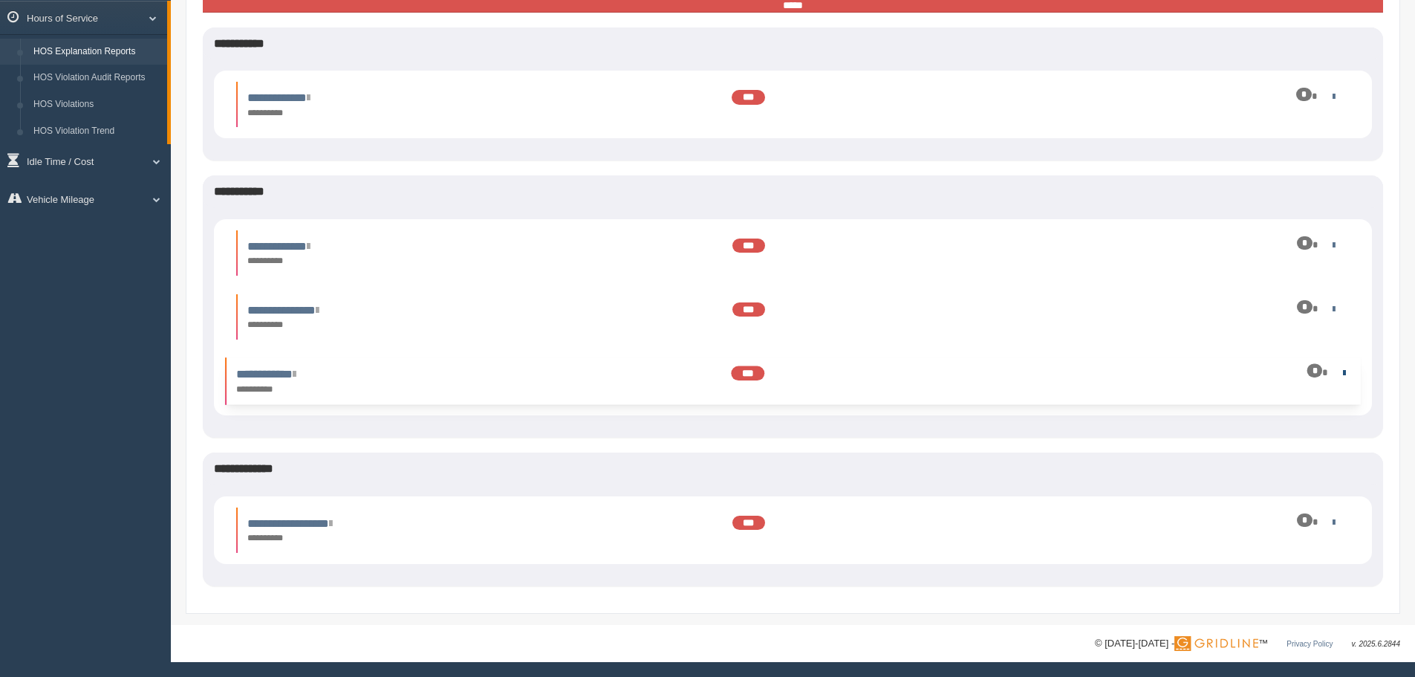
scroll to position [201, 0]
click at [1339, 243] on link at bounding box center [1341, 245] width 10 height 10
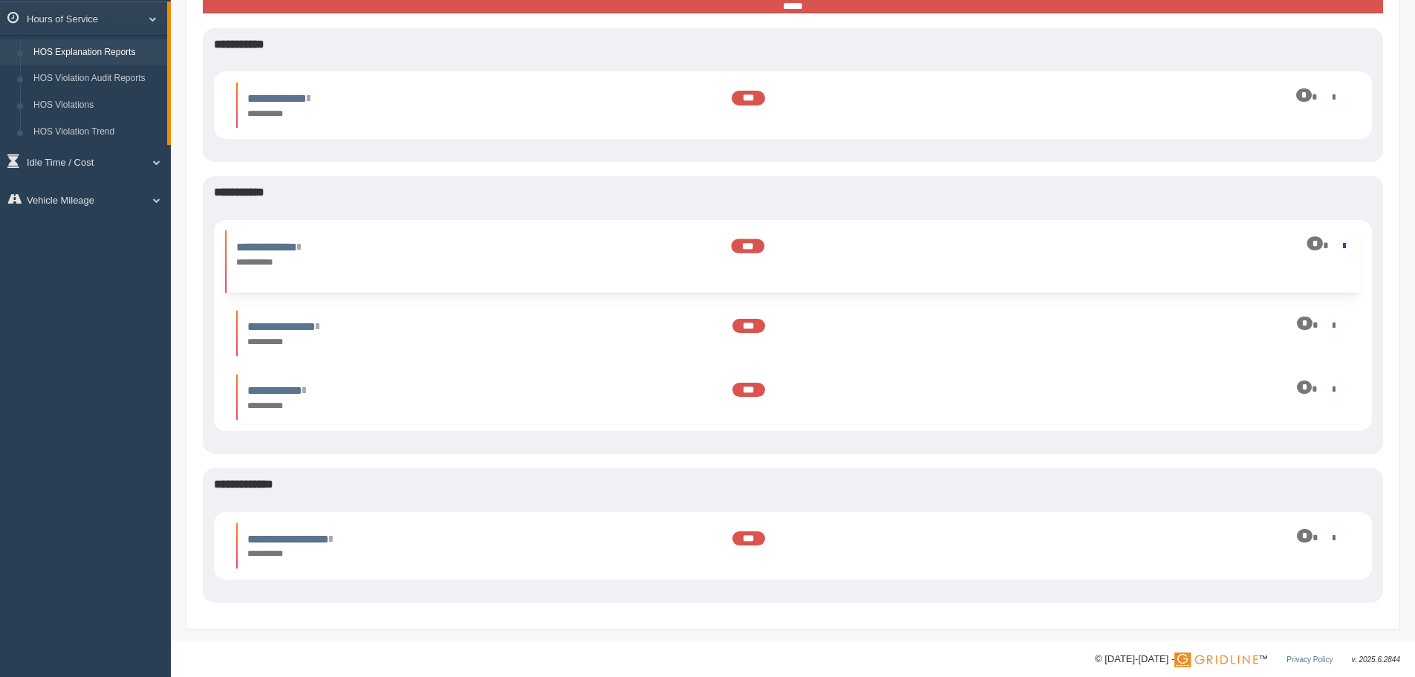
scroll to position [267, 0]
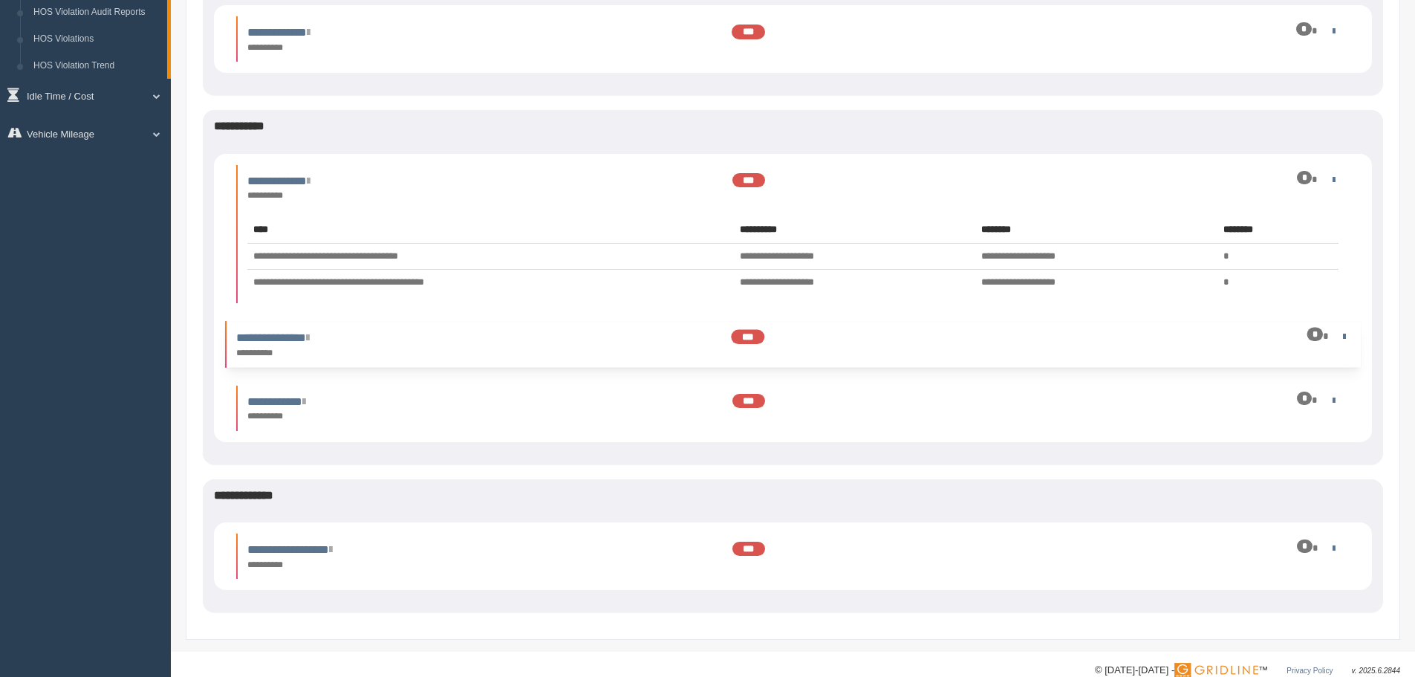
click at [1348, 334] on div "*" at bounding box center [1263, 335] width 173 height 14
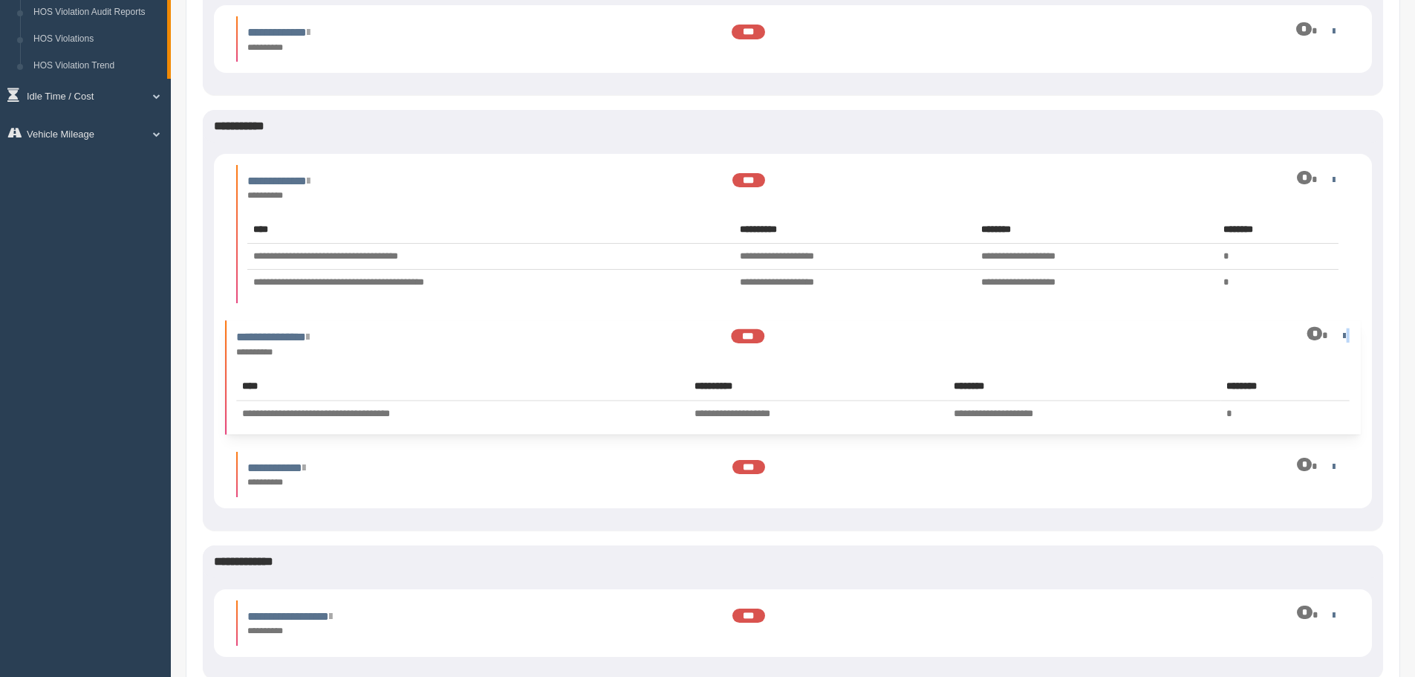
click at [1347, 334] on div "*" at bounding box center [1263, 335] width 173 height 14
